Goal: Information Seeking & Learning: Learn about a topic

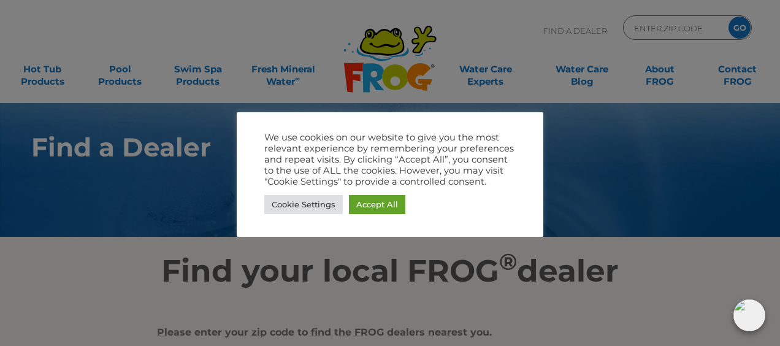
click at [595, 245] on div at bounding box center [390, 173] width 780 height 346
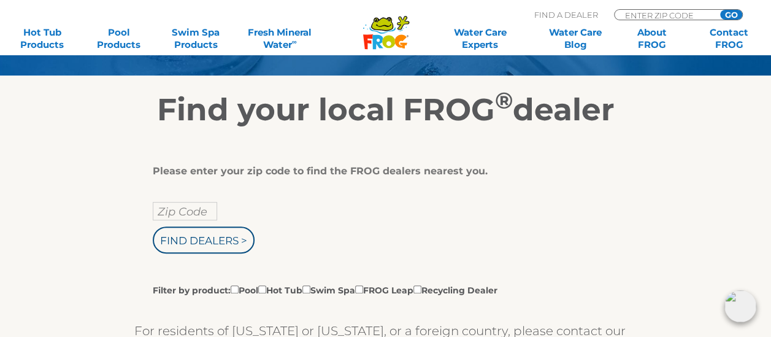
scroll to position [156, 1]
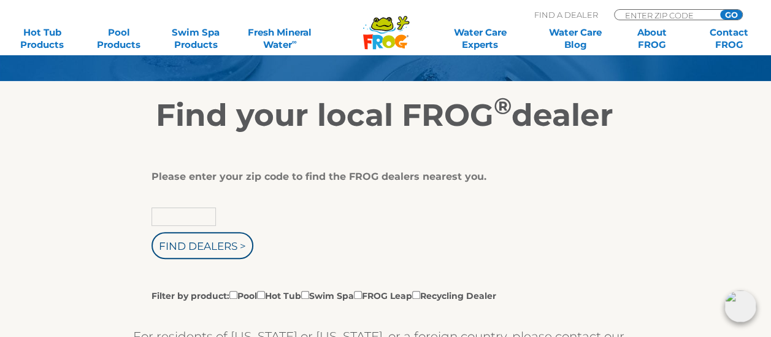
click at [159, 213] on input "text" at bounding box center [184, 216] width 64 height 18
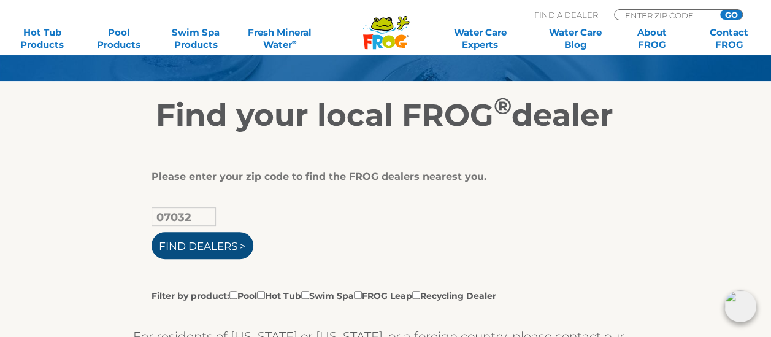
type input "07032"
click at [202, 243] on input "Find Dealers >" at bounding box center [203, 245] width 102 height 27
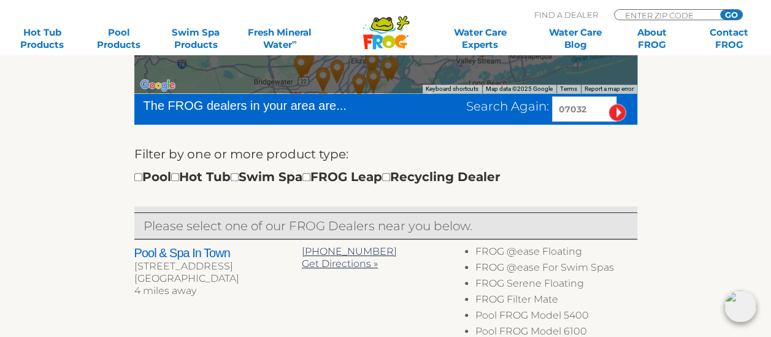
scroll to position [335, 0]
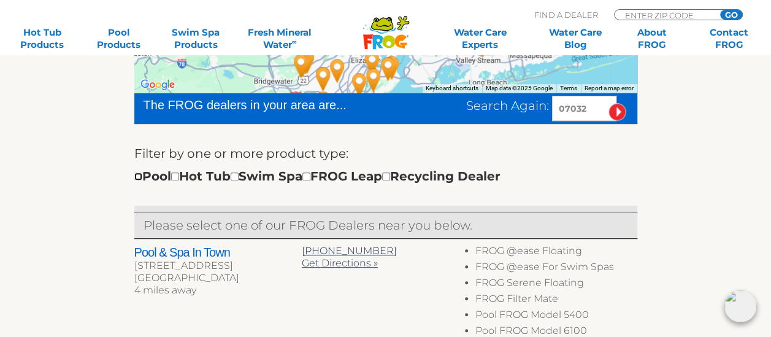
click at [139, 175] on input "checkbox" at bounding box center [138, 176] width 8 height 8
checkbox input "true"
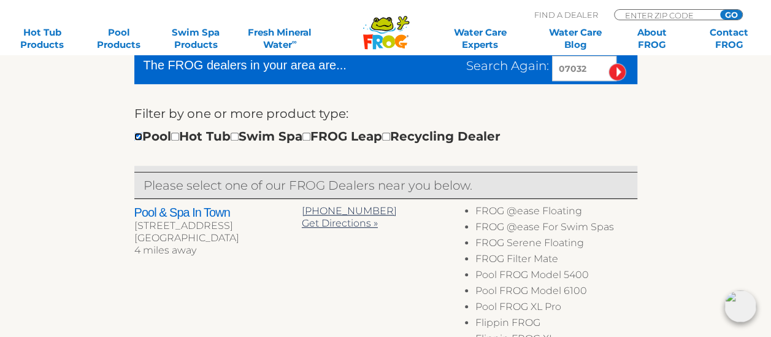
scroll to position [381, 0]
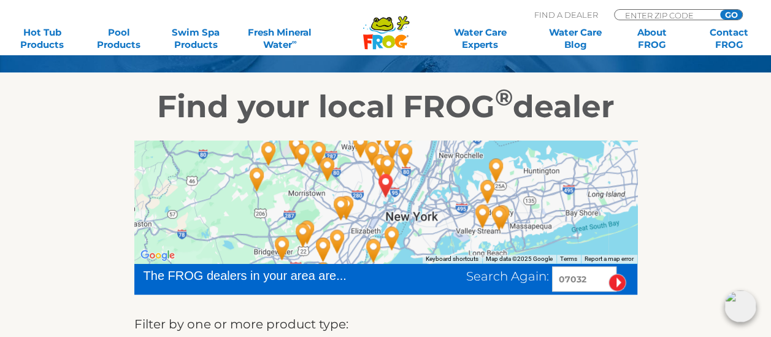
scroll to position [164, 0]
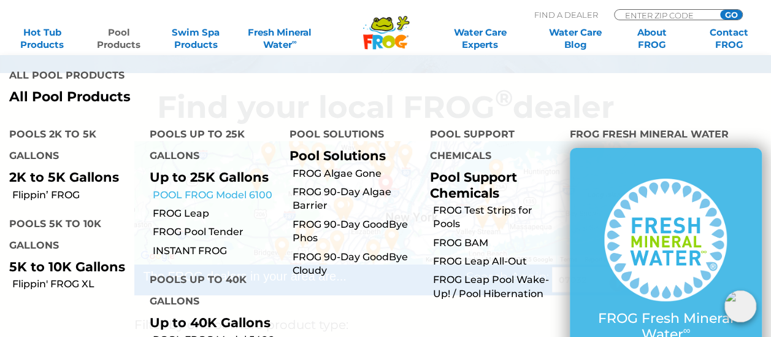
click at [193, 197] on link "POOL FROG Model 6100" at bounding box center [216, 194] width 128 height 13
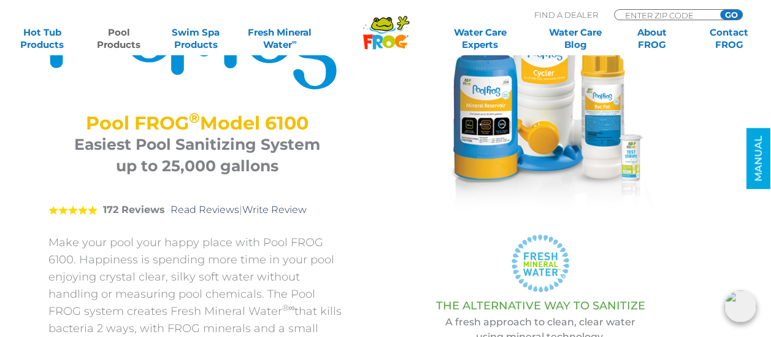
scroll to position [168, 0]
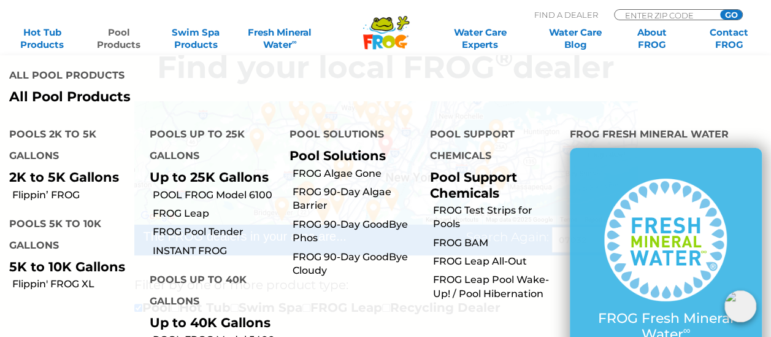
scroll to position [204, 0]
click at [195, 218] on link "FROG Leap" at bounding box center [216, 213] width 128 height 13
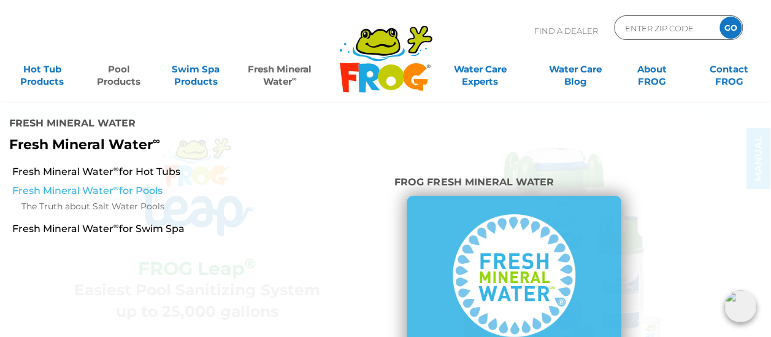
click at [87, 194] on link "Fresh Mineral Water ∞ for Pools" at bounding box center [134, 190] width 245 height 13
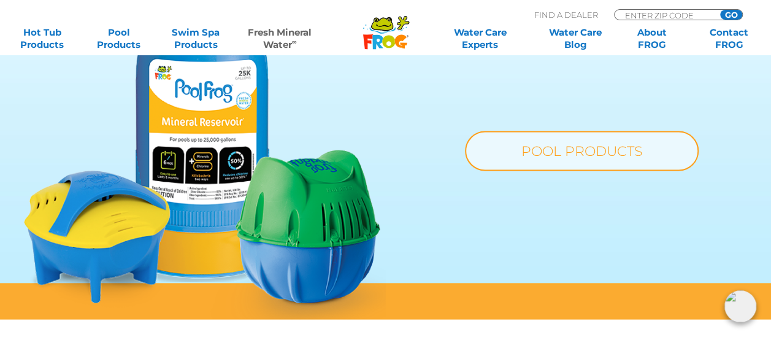
scroll to position [1004, 0]
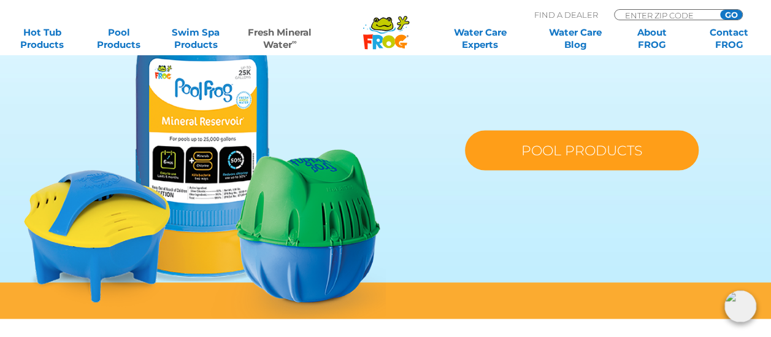
click at [520, 134] on link "POOL PRODUCTS" at bounding box center [582, 150] width 234 height 40
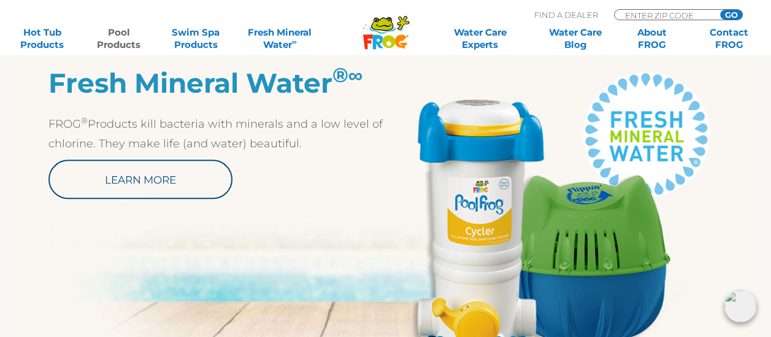
scroll to position [662, 0]
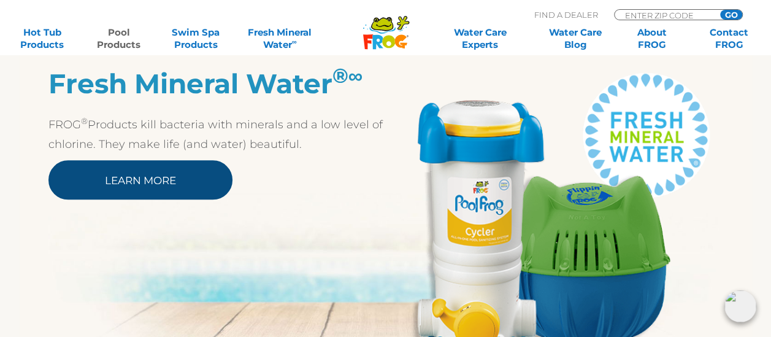
click at [144, 177] on link "Learn More" at bounding box center [140, 179] width 184 height 39
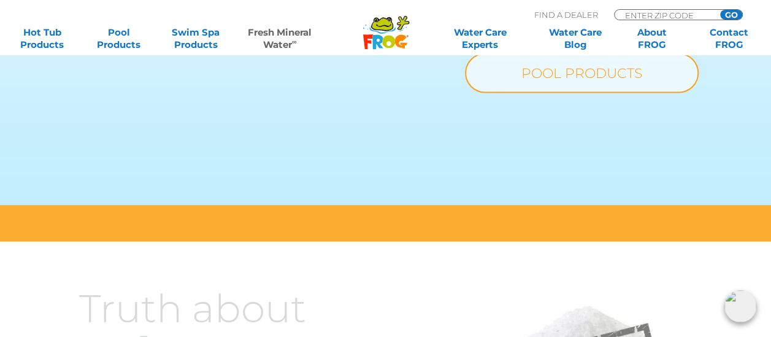
scroll to position [994, 0]
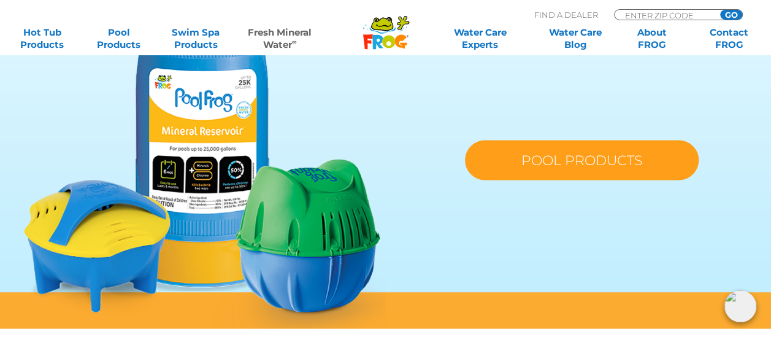
click at [616, 155] on link "POOL PRODUCTS" at bounding box center [582, 160] width 234 height 40
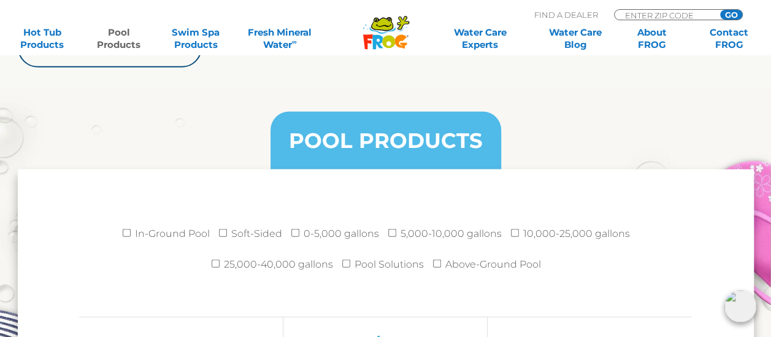
scroll to position [1576, 0]
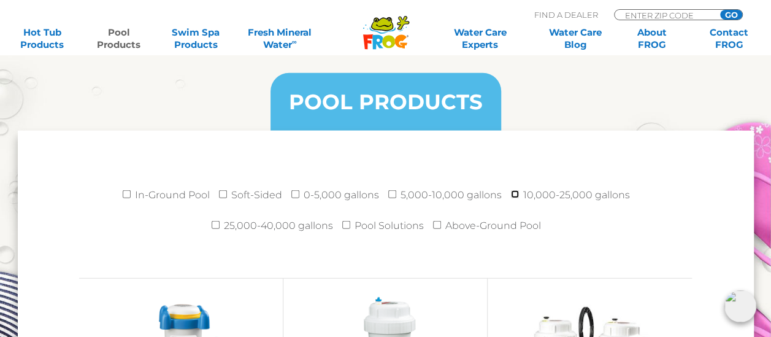
click at [512, 193] on input "10,000-25,000 gallons" at bounding box center [515, 194] width 8 height 8
checkbox input "true"
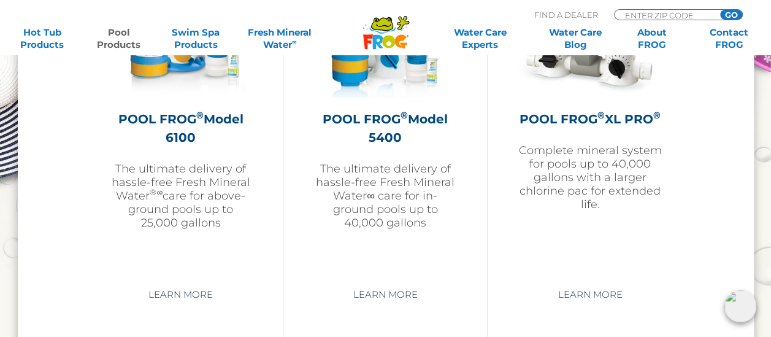
scroll to position [1918, 0]
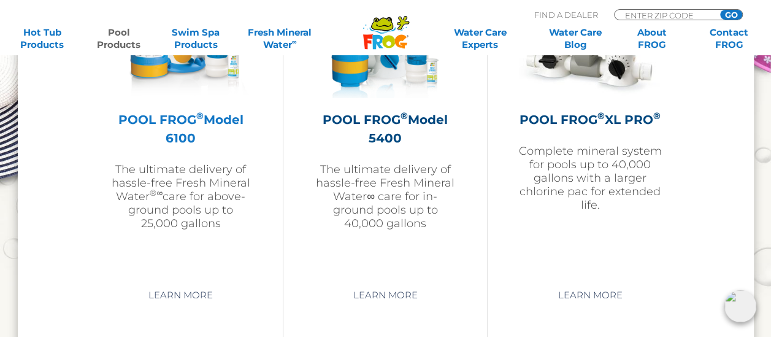
click at [187, 83] on img at bounding box center [181, 27] width 142 height 142
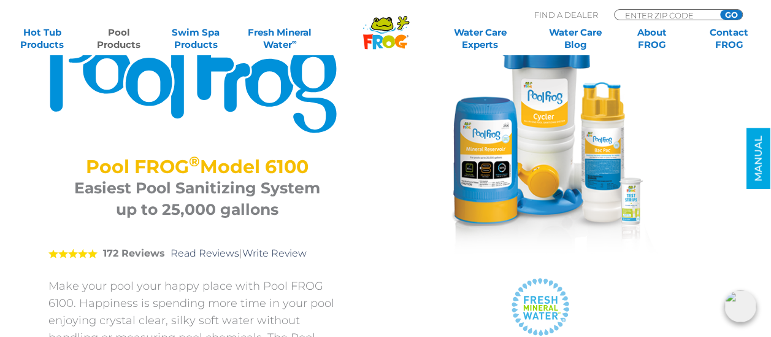
scroll to position [117, 0]
